Goal: Task Accomplishment & Management: Use online tool/utility

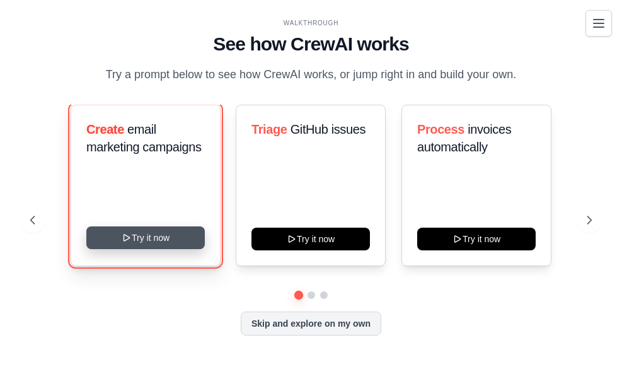
click at [163, 238] on button "Try it now" at bounding box center [145, 237] width 119 height 23
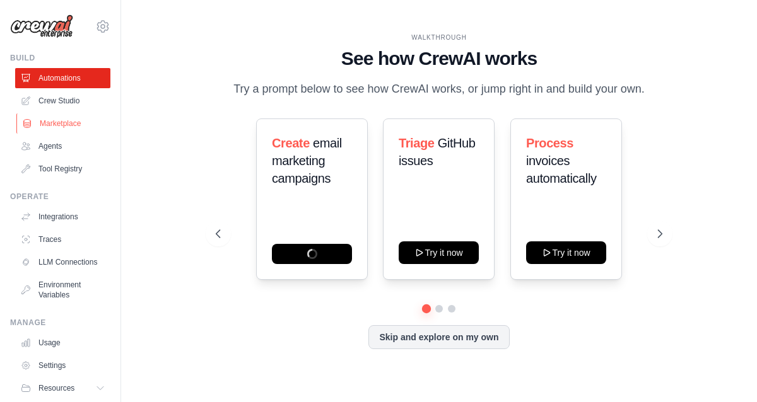
click at [62, 121] on link "Marketplace" at bounding box center [63, 123] width 95 height 20
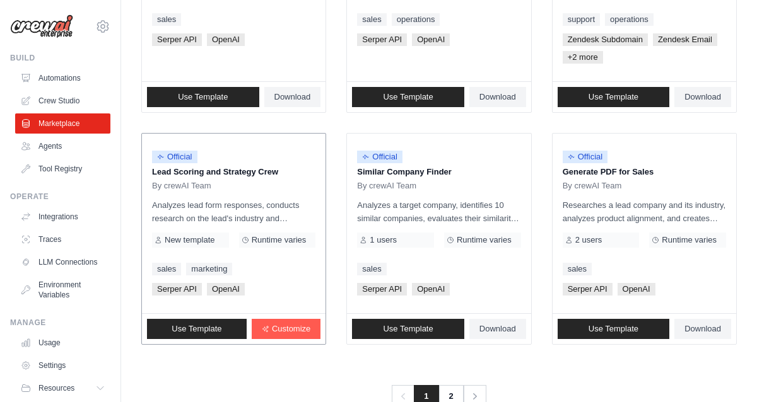
scroll to position [797, 0]
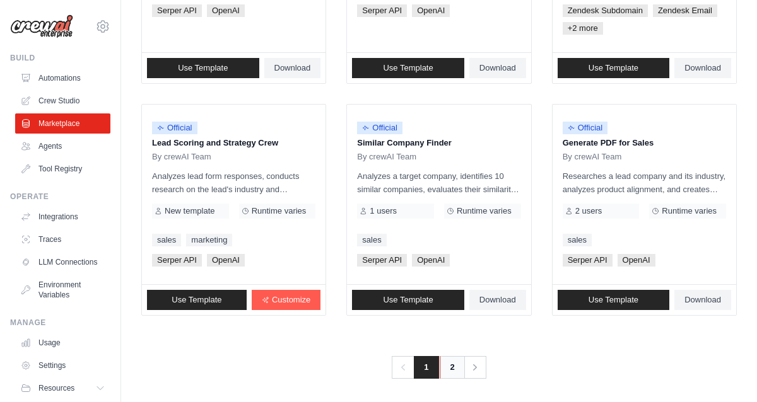
click at [450, 363] on link "2" at bounding box center [451, 367] width 25 height 23
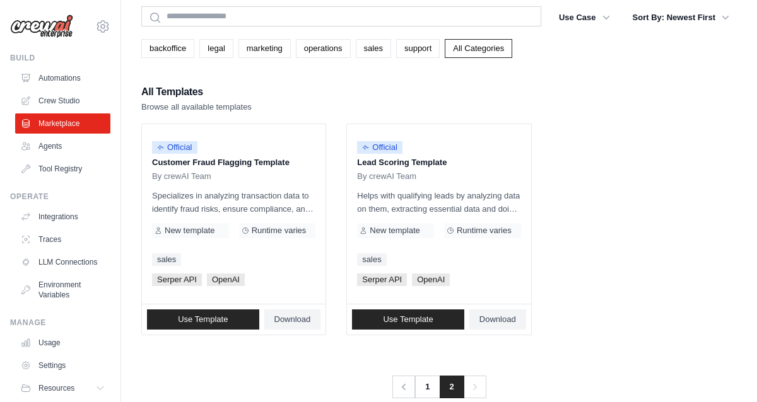
scroll to position [69, 0]
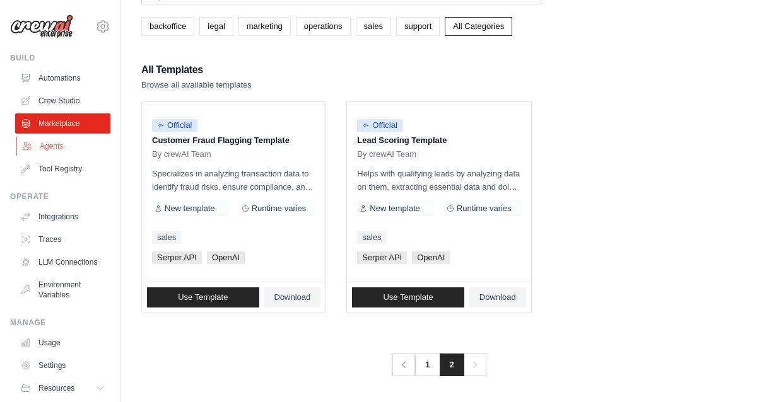
click at [45, 145] on link "Agents" at bounding box center [63, 146] width 95 height 20
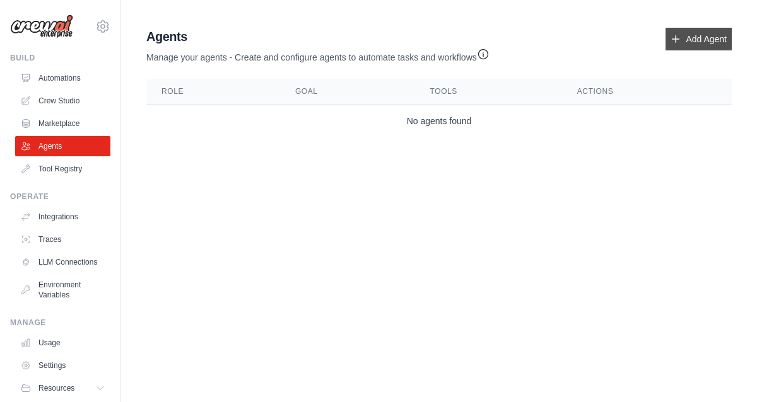
click at [622, 37] on link "Add Agent" at bounding box center [698, 39] width 66 height 23
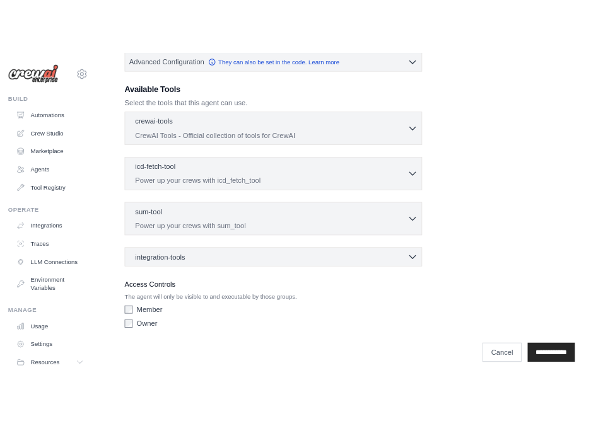
scroll to position [301, 0]
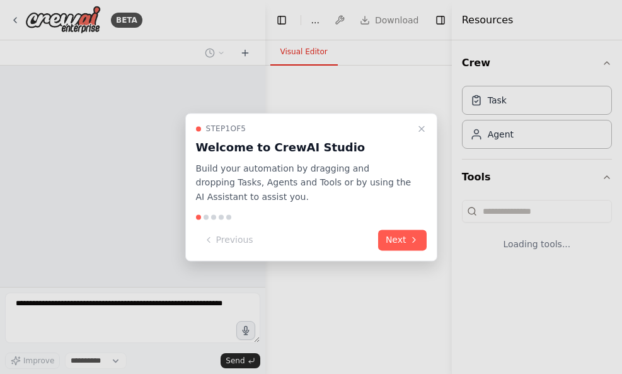
select select "****"
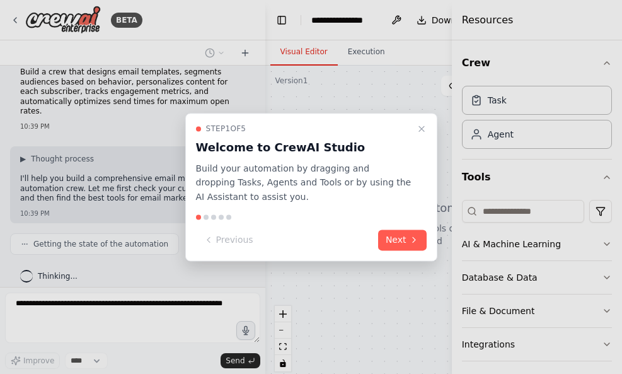
scroll to position [45, 0]
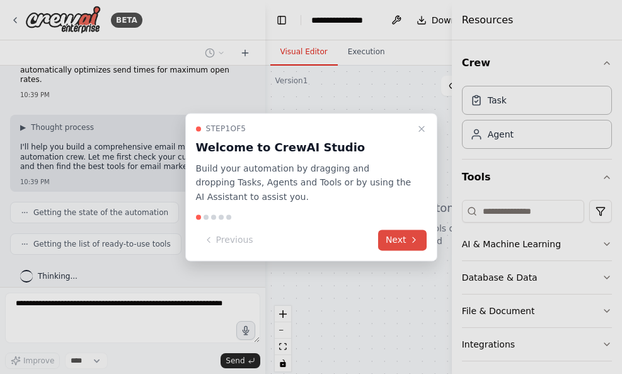
click at [401, 237] on button "Next" at bounding box center [402, 240] width 49 height 21
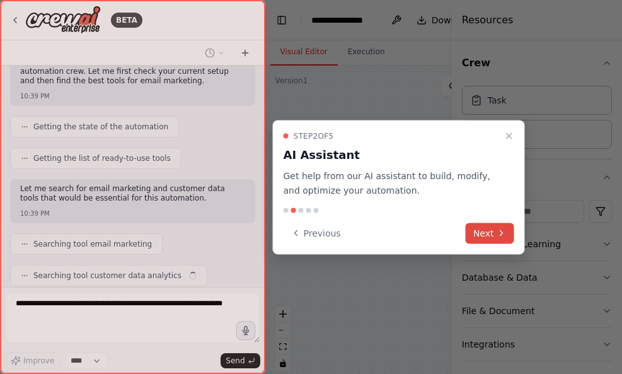
scroll to position [162, 0]
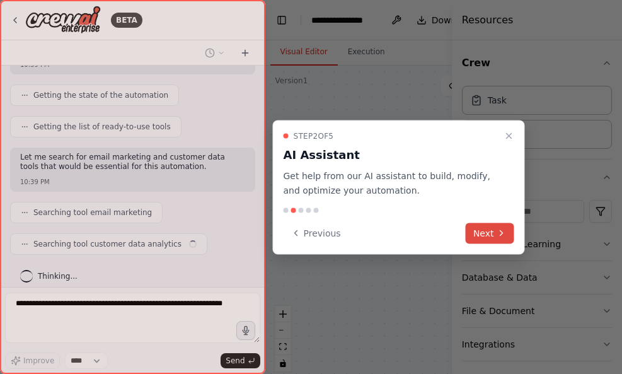
click at [489, 231] on button "Next" at bounding box center [490, 233] width 49 height 21
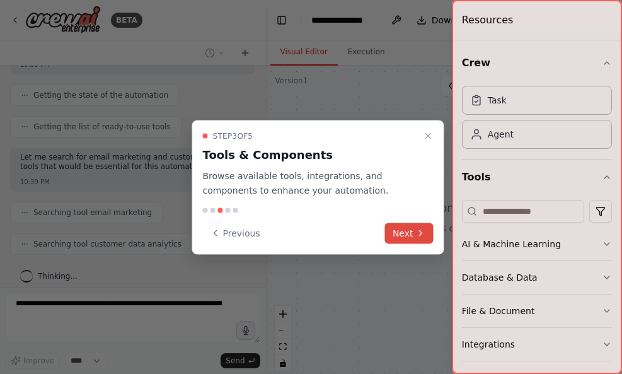
click at [414, 233] on button "Next" at bounding box center [409, 233] width 49 height 21
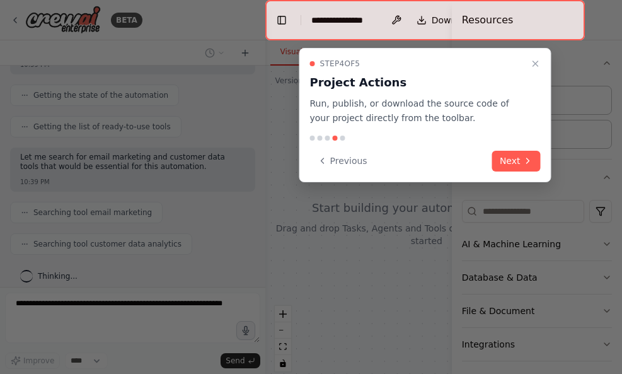
scroll to position [194, 0]
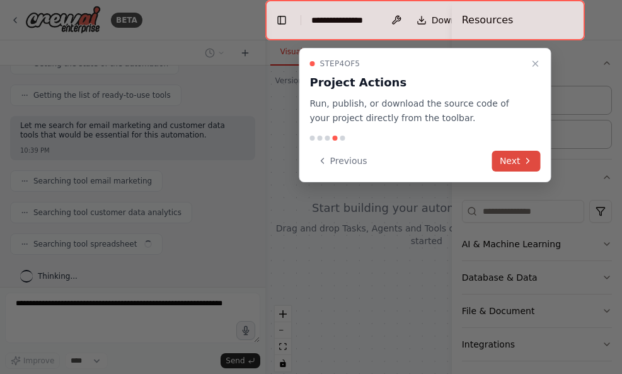
click at [513, 163] on button "Next" at bounding box center [516, 161] width 49 height 21
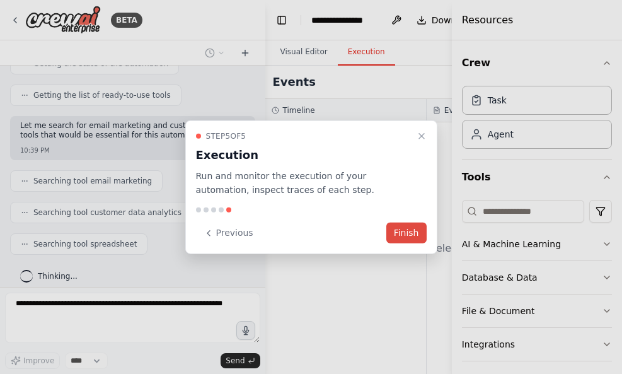
click at [411, 237] on button "Finish" at bounding box center [406, 233] width 40 height 21
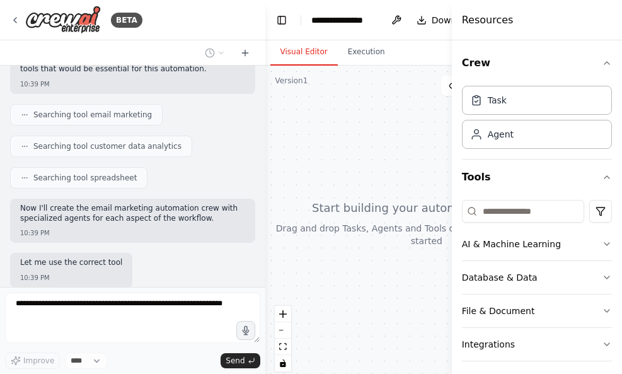
scroll to position [334, 0]
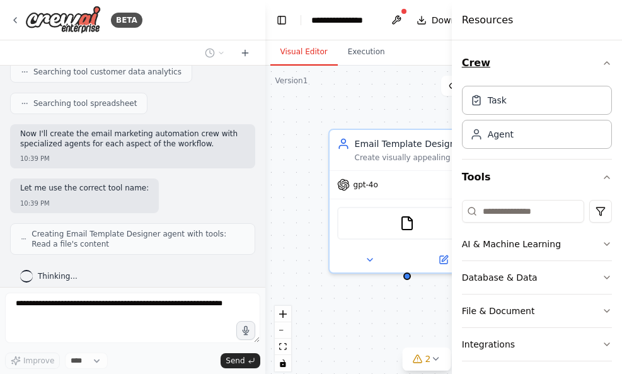
click at [604, 65] on icon "button" at bounding box center [607, 63] width 10 height 10
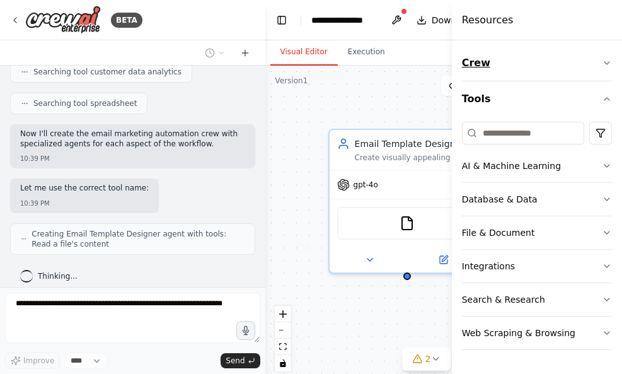
click at [604, 62] on icon "button" at bounding box center [607, 63] width 10 height 10
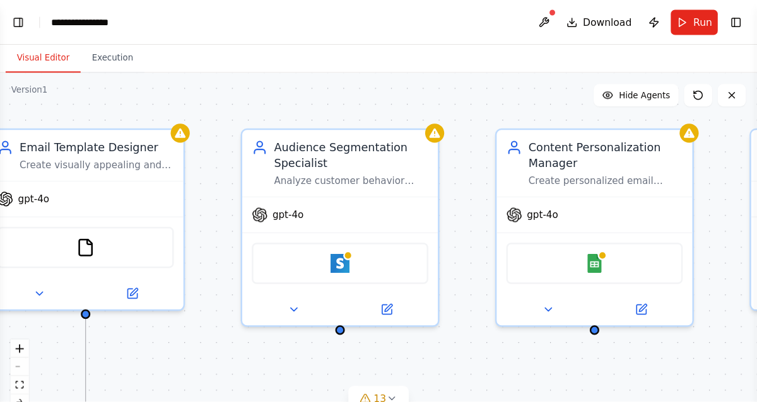
scroll to position [551, 0]
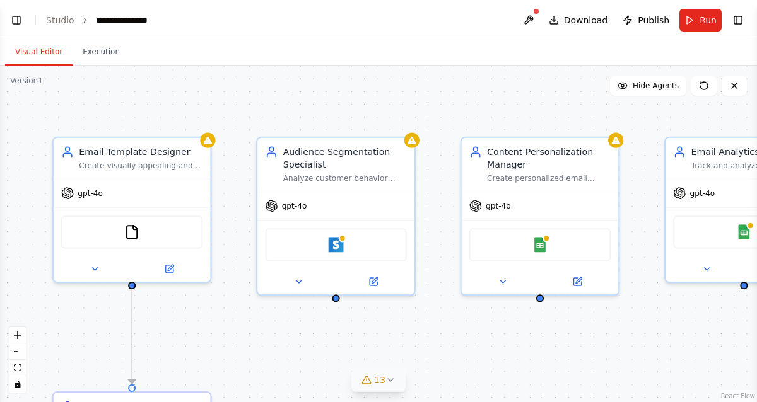
click at [388, 373] on icon at bounding box center [390, 380] width 10 height 10
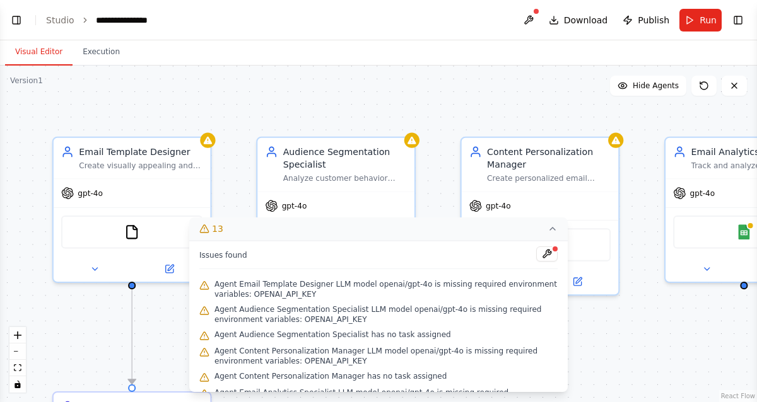
scroll to position [582, 0]
click at [622, 334] on div ".deletable-edge-delete-btn { width: 20px; height: 20px; border: 0px solid #ffff…" at bounding box center [378, 234] width 757 height 337
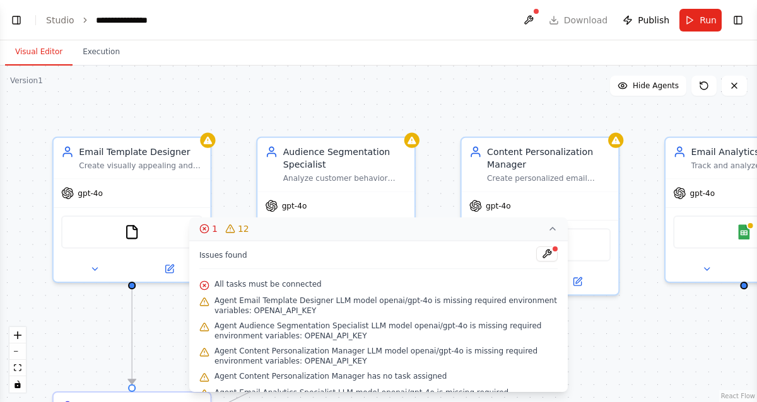
click at [328, 96] on div ".deletable-edge-delete-btn { width: 20px; height: 20px; border: 0px solid #ffff…" at bounding box center [378, 234] width 757 height 337
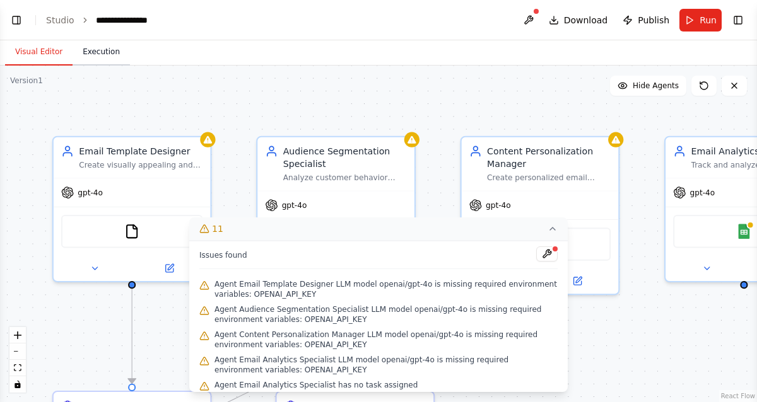
click at [102, 57] on button "Execution" at bounding box center [101, 52] width 57 height 26
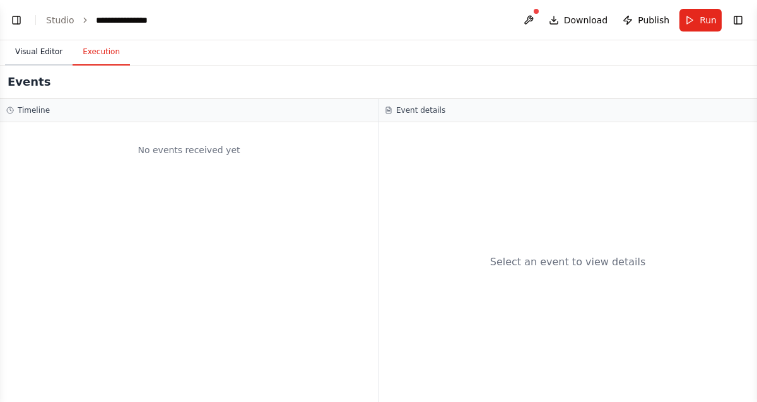
click at [37, 52] on button "Visual Editor" at bounding box center [38, 52] width 67 height 26
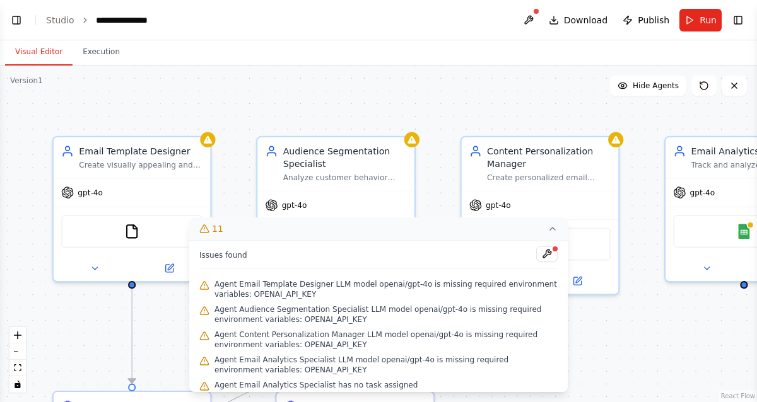
click at [236, 143] on div ".deletable-edge-delete-btn { width: 20px; height: 20px; border: 0px solid #ffff…" at bounding box center [378, 234] width 757 height 337
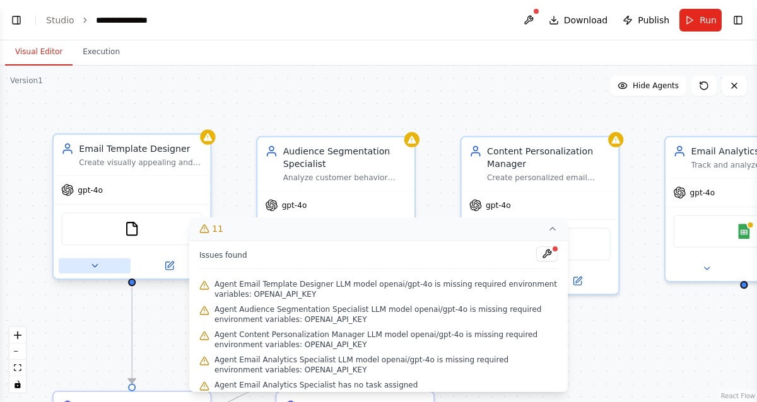
scroll to position [644, 0]
click at [90, 264] on icon at bounding box center [95, 266] width 10 height 10
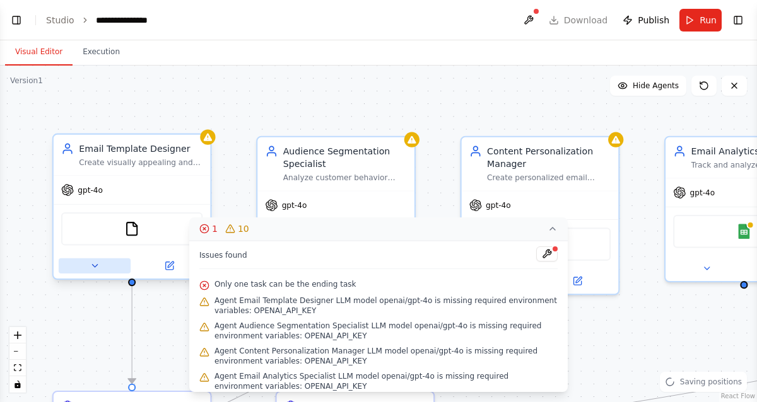
click at [92, 267] on icon at bounding box center [95, 266] width 10 height 10
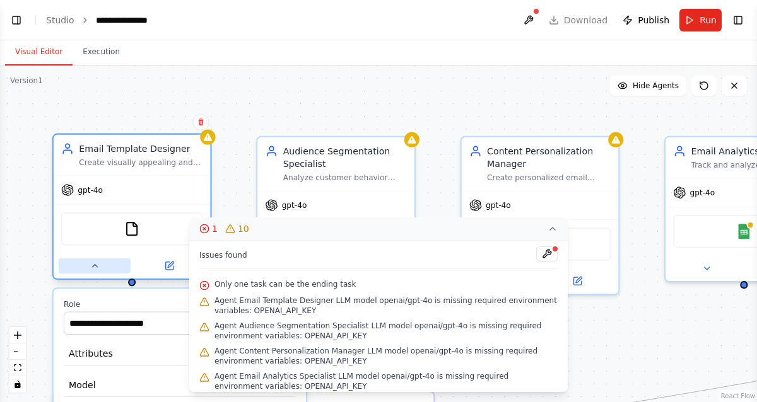
click at [92, 267] on icon at bounding box center [95, 266] width 10 height 10
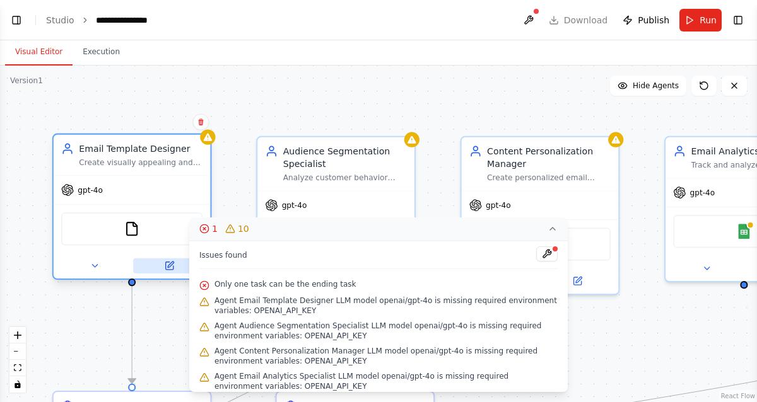
click at [170, 262] on icon at bounding box center [171, 265] width 6 height 6
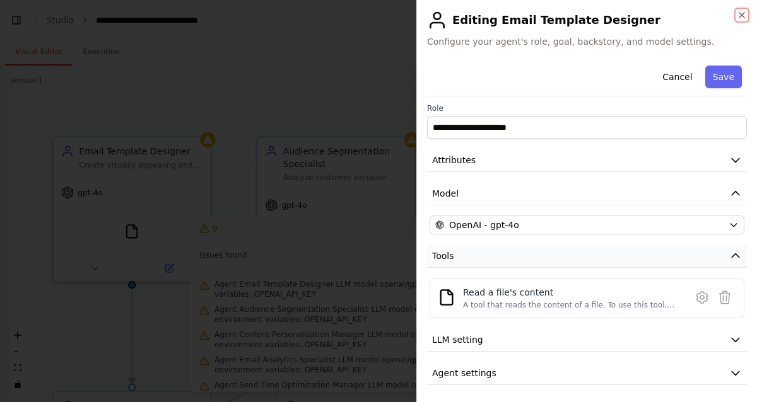
scroll to position [781, 0]
click at [267, 76] on div at bounding box center [378, 201] width 757 height 402
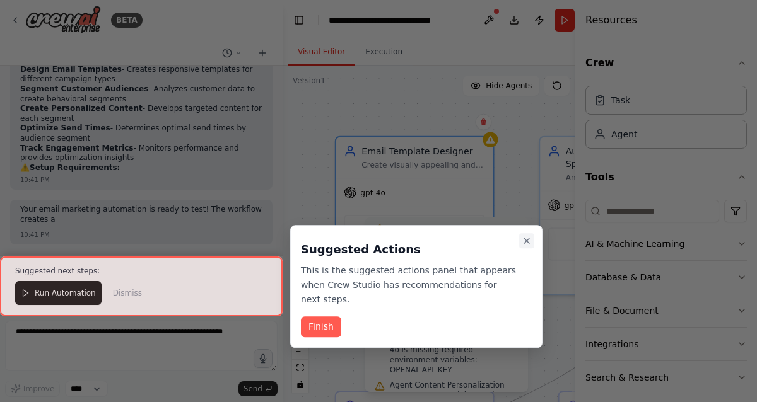
click at [527, 236] on icon "Close walkthrough" at bounding box center [526, 241] width 10 height 10
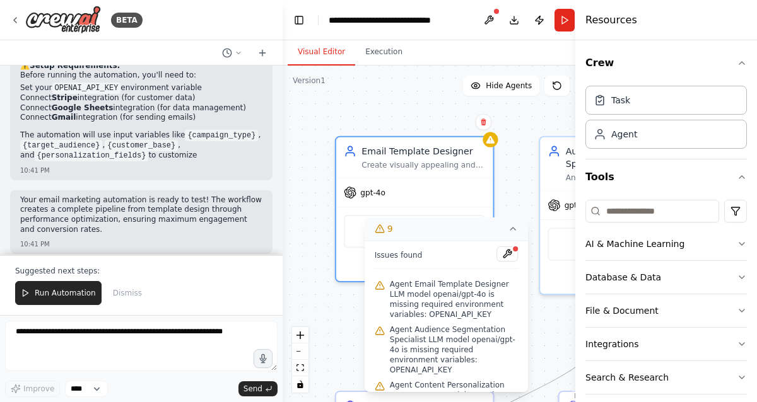
scroll to position [1279, 0]
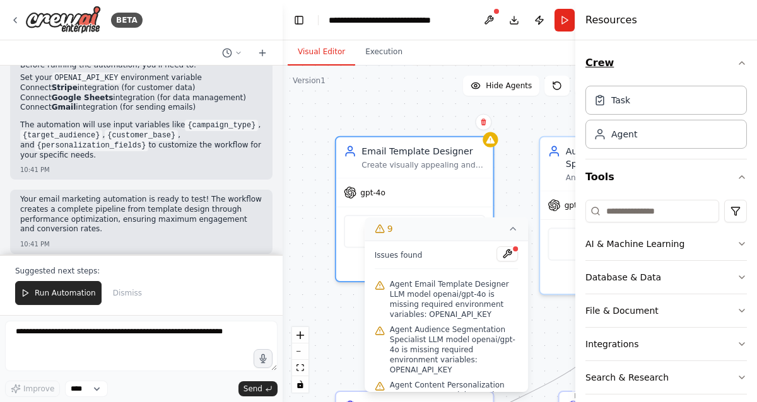
click at [622, 62] on icon "button" at bounding box center [741, 63] width 5 height 3
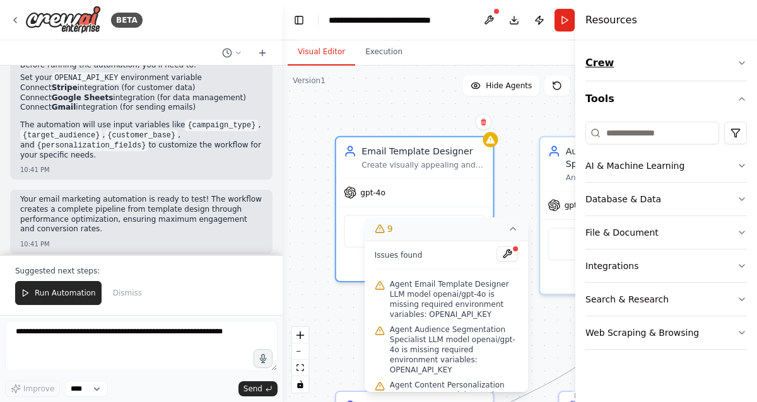
click at [622, 62] on icon "button" at bounding box center [741, 63] width 10 height 10
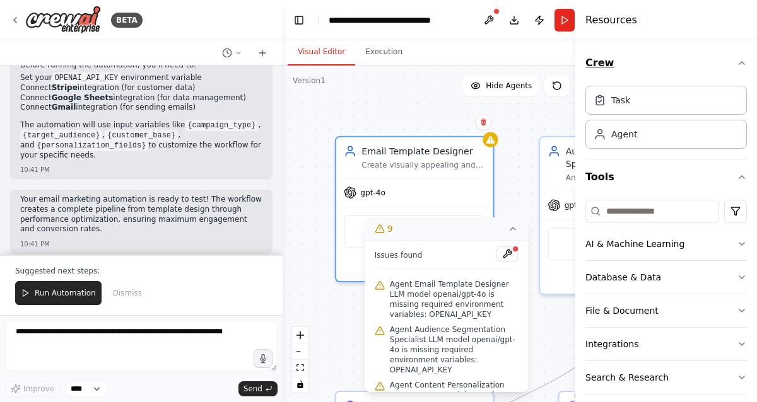
click at [622, 62] on icon "button" at bounding box center [741, 63] width 5 height 3
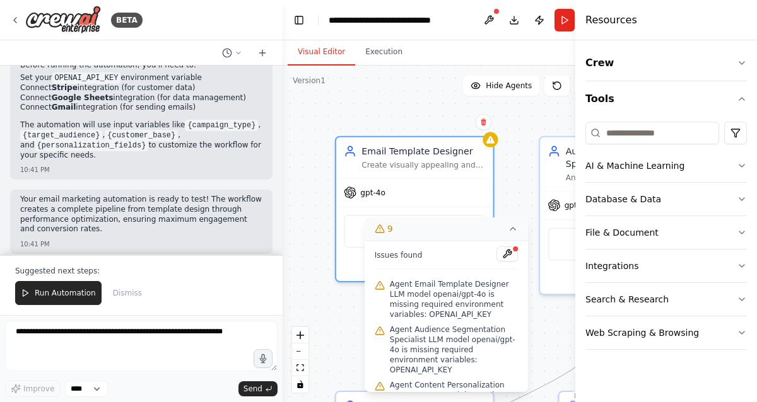
click at [405, 94] on div ".deletable-edge-delete-btn { width: 20px; height: 20px; border: 0px solid #ffff…" at bounding box center [445, 234] width 327 height 337
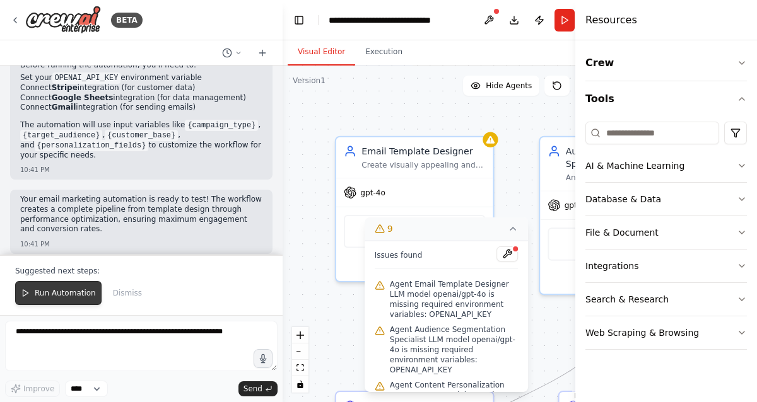
click at [69, 299] on button "Run Automation" at bounding box center [58, 293] width 86 height 24
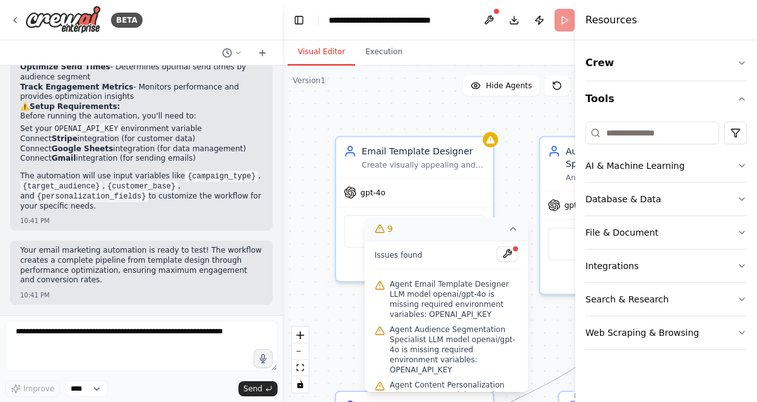
scroll to position [1219, 0]
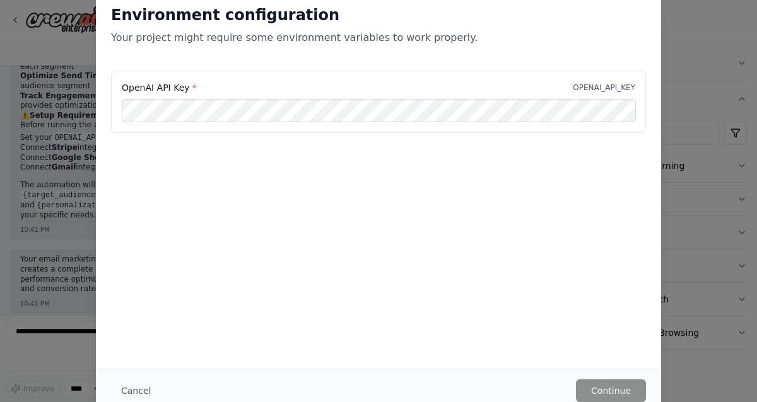
click at [57, 189] on div "Environment configuration Your project might require some environment variables…" at bounding box center [378, 201] width 757 height 402
click at [76, 185] on div "Environment configuration Your project might require some environment variables…" at bounding box center [378, 201] width 757 height 402
click at [139, 373] on div "Cancel Continue" at bounding box center [378, 391] width 565 height 44
click at [138, 373] on button "Cancel" at bounding box center [136, 391] width 50 height 23
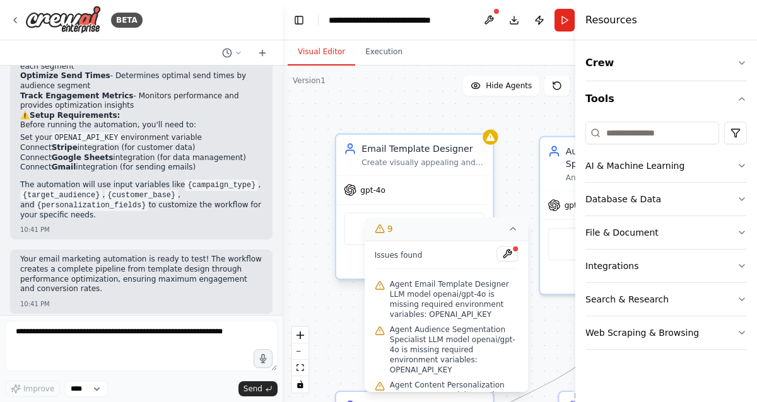
click at [465, 196] on div "gpt-4o" at bounding box center [414, 190] width 157 height 28
click at [366, 197] on div "gpt-4o" at bounding box center [414, 190] width 157 height 28
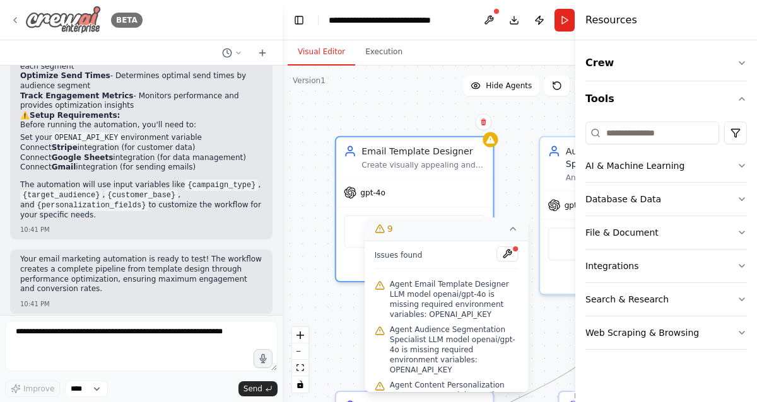
click at [15, 20] on icon at bounding box center [15, 20] width 10 height 10
